Goal: Transaction & Acquisition: Purchase product/service

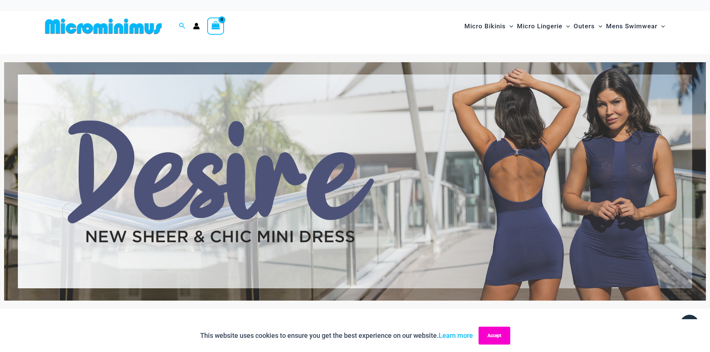
click at [488, 333] on button "Accept" at bounding box center [495, 336] width 32 height 18
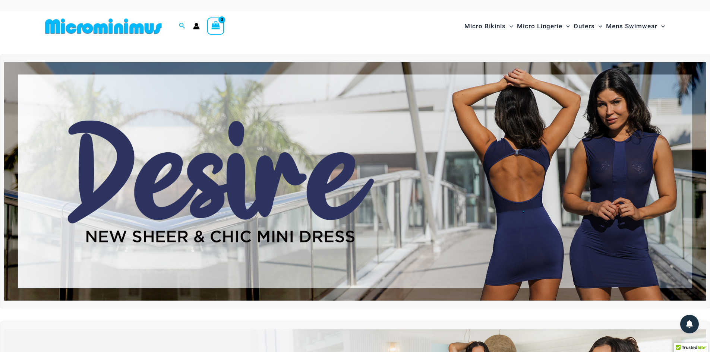
click at [548, 170] on img at bounding box center [355, 181] width 702 height 239
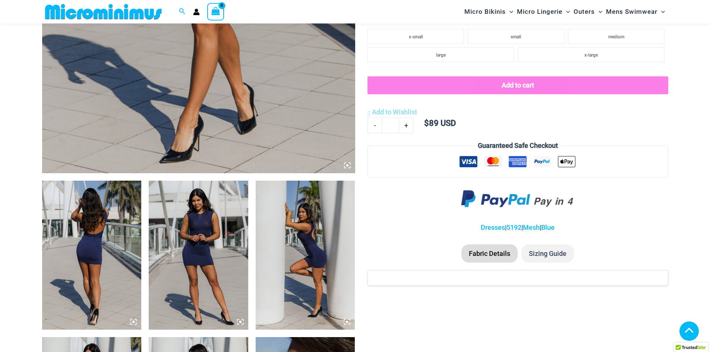
scroll to position [366, 0]
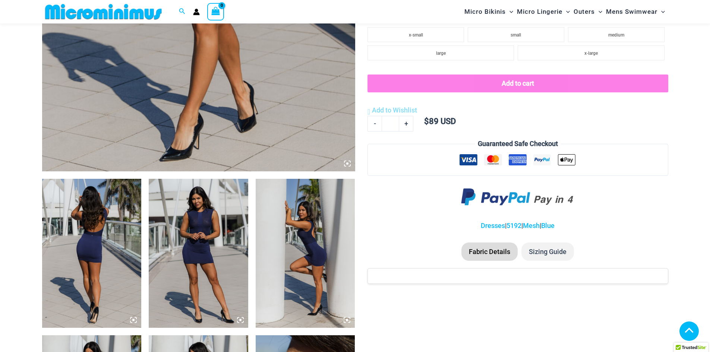
click at [90, 244] on img at bounding box center [92, 253] width 100 height 149
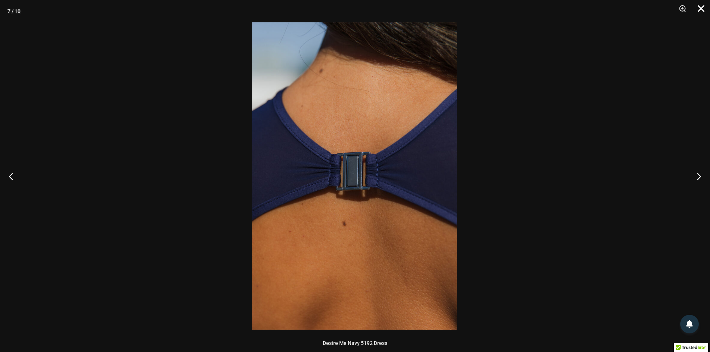
click at [703, 6] on button "Close" at bounding box center [698, 11] width 19 height 22
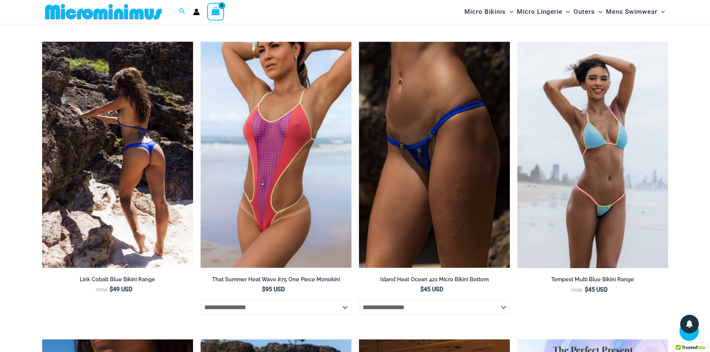
scroll to position [1298, 0]
